Goal: Find specific page/section: Find specific page/section

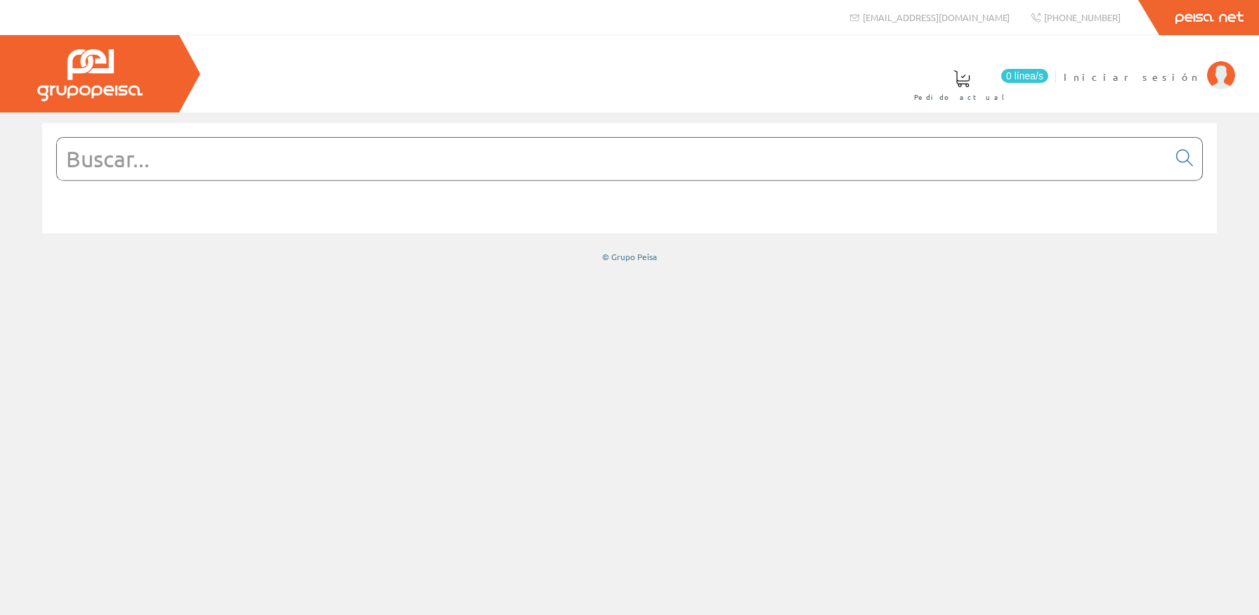
click at [323, 157] on input "text" at bounding box center [612, 159] width 1110 height 42
click at [1167, 64] on link "Iniciar sesión" at bounding box center [1148, 64] width 171 height 13
click at [494, 181] on form at bounding box center [629, 180] width 1146 height 86
click at [367, 170] on input "text" at bounding box center [612, 159] width 1110 height 42
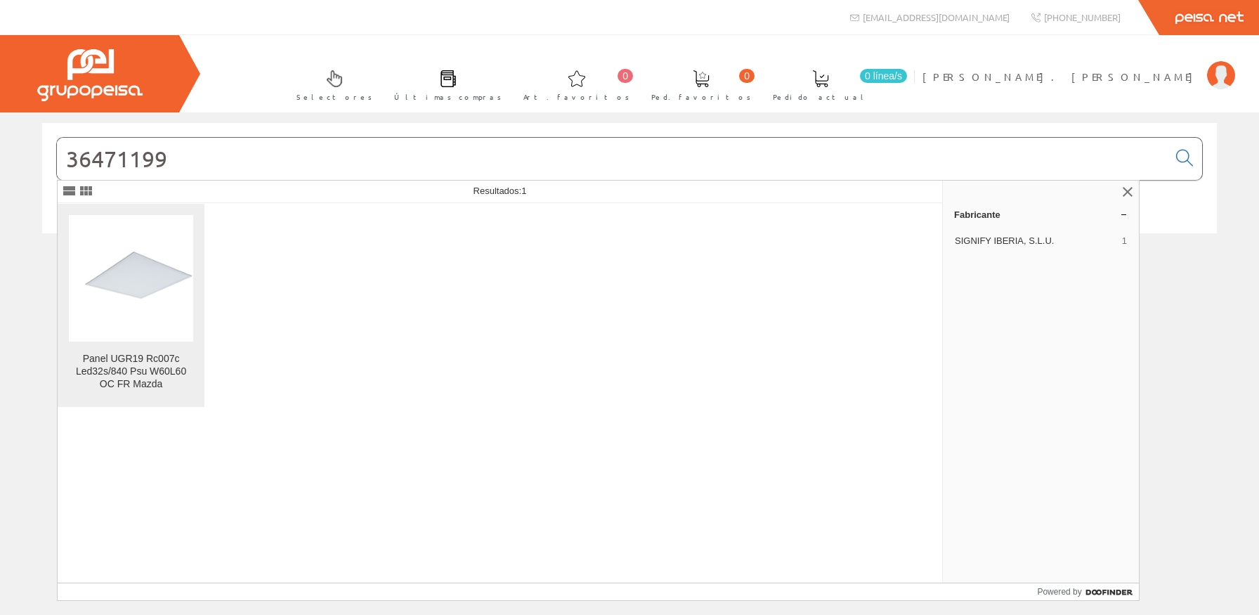
type input "36471199"
click at [182, 270] on img at bounding box center [131, 278] width 124 height 108
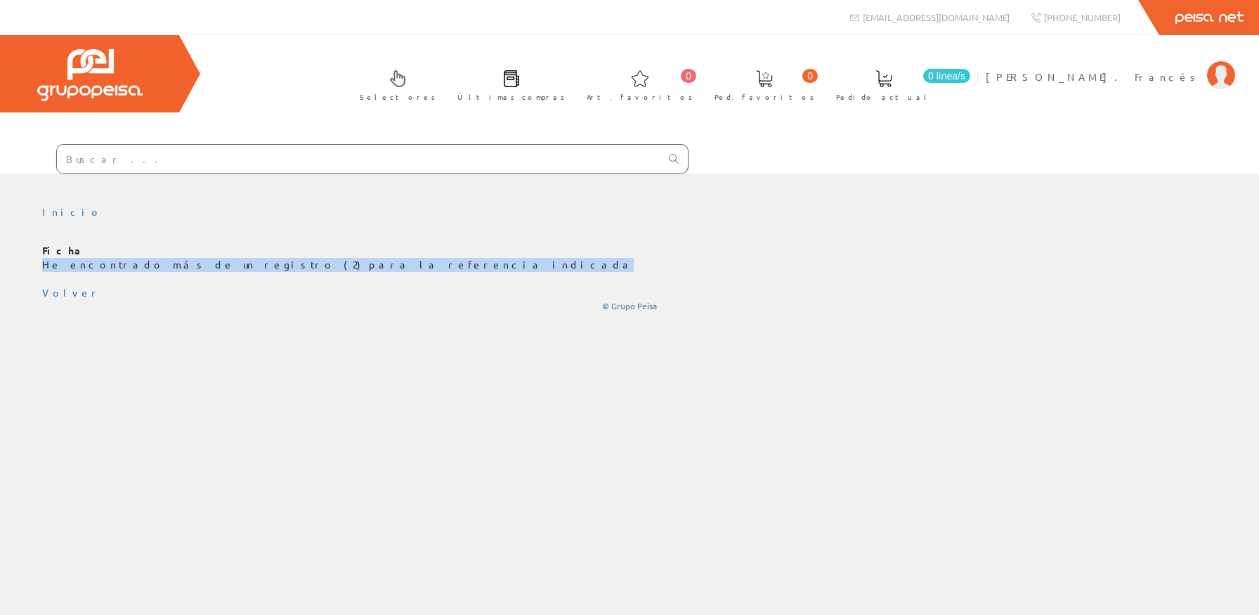
drag, startPoint x: 292, startPoint y: 263, endPoint x: 0, endPoint y: 269, distance: 292.3
click at [0, 266] on div "Inicio Ficha He encontrado más de un registro (2) para la referencia indicada V…" at bounding box center [629, 258] width 1259 height 107
click at [62, 293] on link "Volver" at bounding box center [71, 292] width 59 height 13
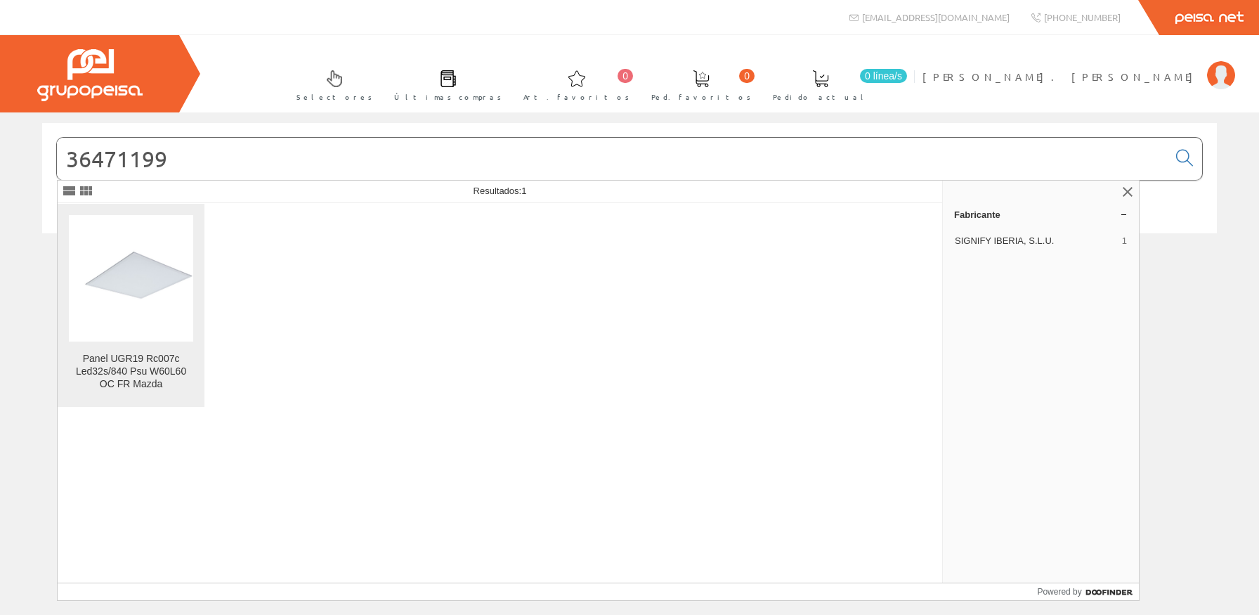
click at [107, 294] on img at bounding box center [131, 278] width 124 height 108
